Goal: Task Accomplishment & Management: Use online tool/utility

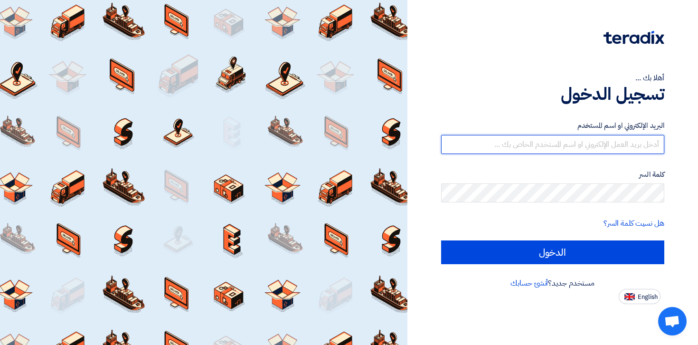
click at [589, 144] on input "text" at bounding box center [553, 144] width 224 height 19
paste input "[EMAIL_ADDRESS][DOMAIN_NAME]"
type input "[EMAIL_ADDRESS][DOMAIN_NAME]"
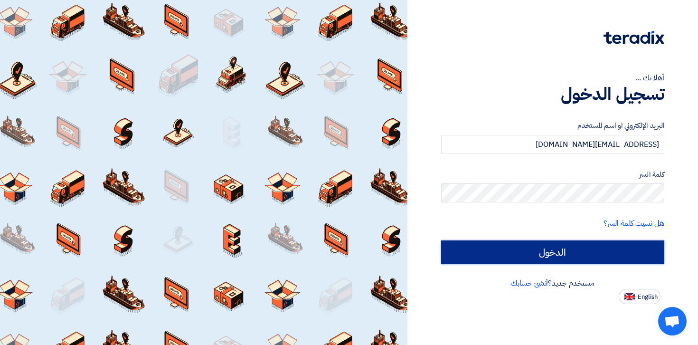
click at [587, 246] on input "الدخول" at bounding box center [553, 252] width 224 height 24
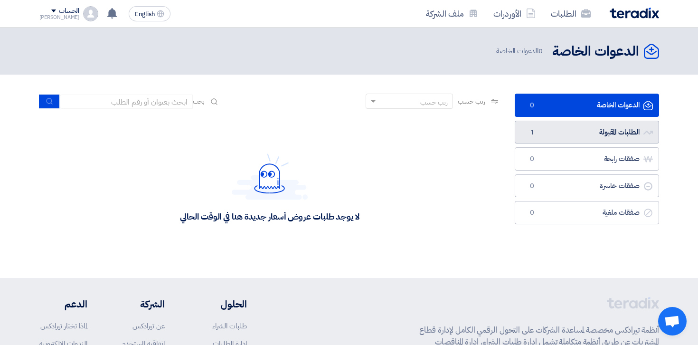
click at [571, 121] on link "الطلبات المقبولة الطلبات المقبولة 1" at bounding box center [587, 132] width 144 height 23
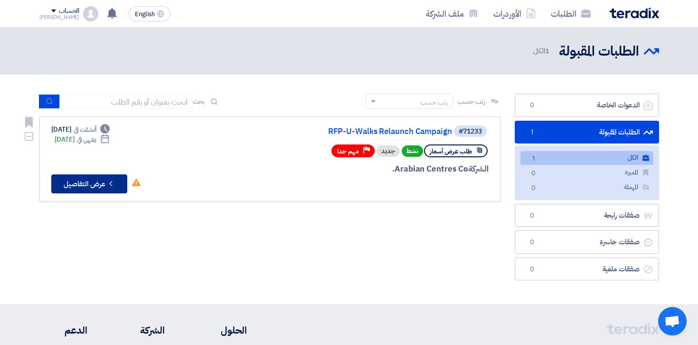
click at [115, 180] on icon "Check details" at bounding box center [110, 183] width 9 height 9
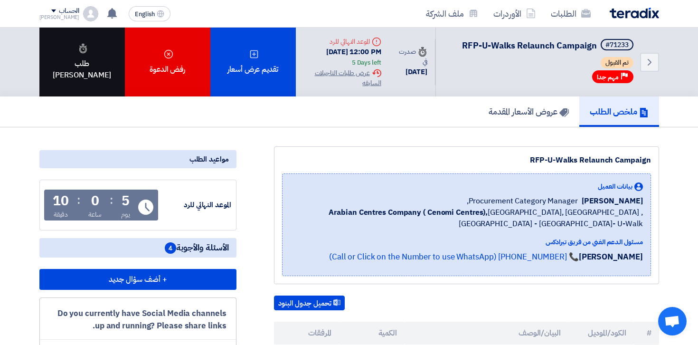
click at [101, 91] on div "طلب [PERSON_NAME]" at bounding box center [81, 62] width 85 height 69
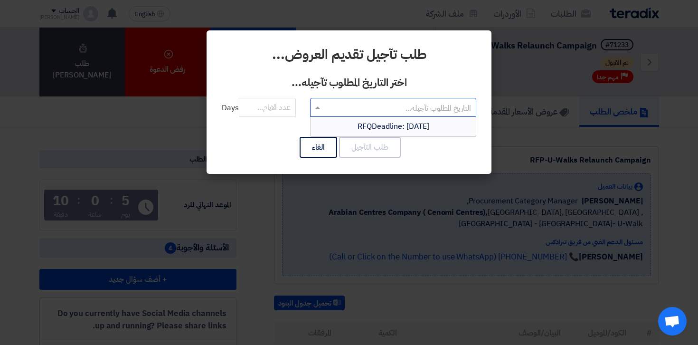
click at [345, 104] on input "text" at bounding box center [398, 108] width 147 height 16
click at [378, 128] on span "RFQDeadline: [DATE]" at bounding box center [394, 126] width 72 height 11
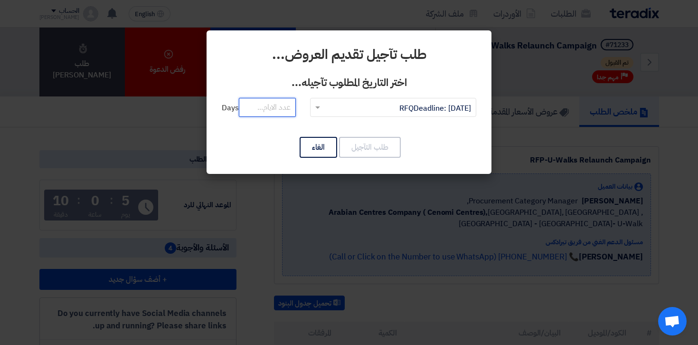
click at [275, 107] on input "number" at bounding box center [267, 107] width 57 height 19
type input "5"
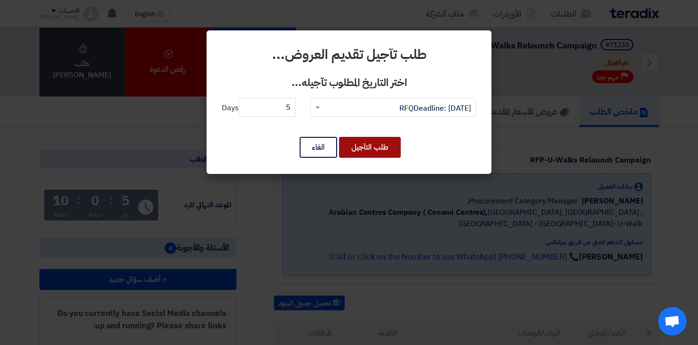
click at [395, 153] on button "طلب التآجيل" at bounding box center [370, 147] width 62 height 21
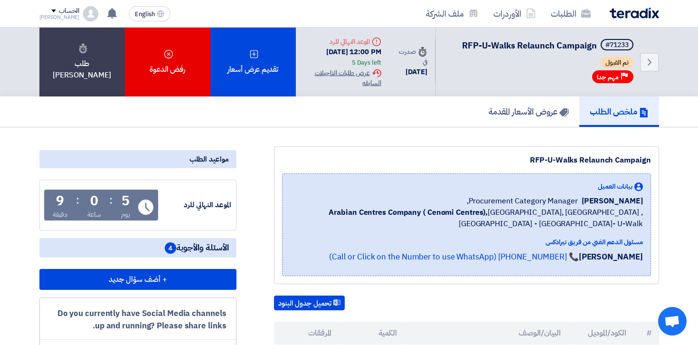
click at [367, 79] on div "Extension History عرض طلبات التاجيلات السابقه" at bounding box center [343, 78] width 78 height 20
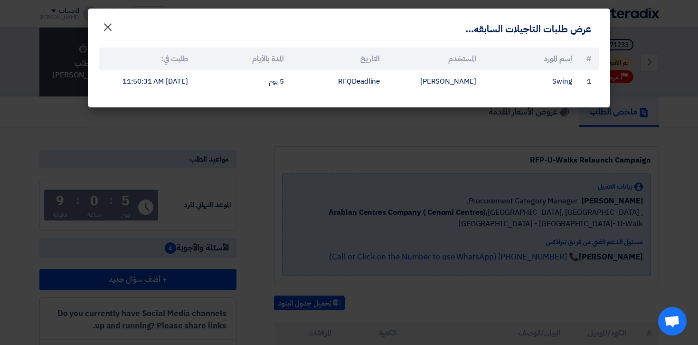
click at [106, 22] on span "×" at bounding box center [107, 26] width 11 height 28
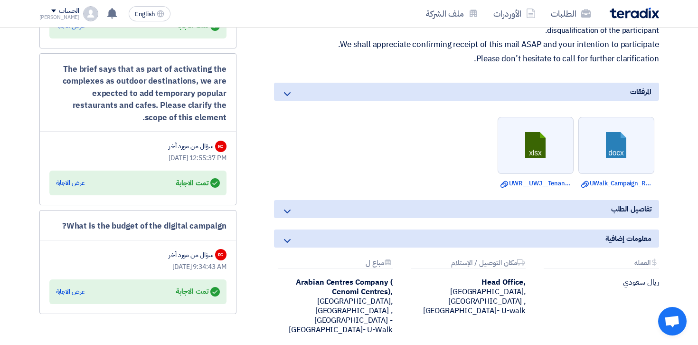
scroll to position [499, 0]
